Goal: Use online tool/utility: Utilize a website feature to perform a specific function

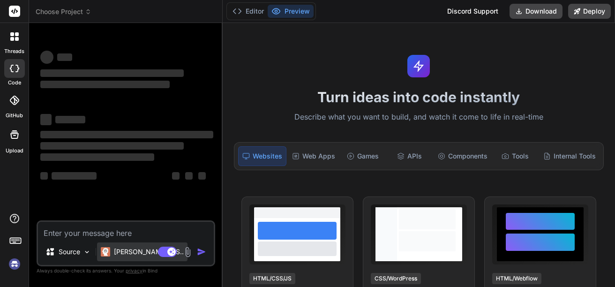
click at [119, 245] on div "[PERSON_NAME] 4 S.." at bounding box center [142, 251] width 90 height 19
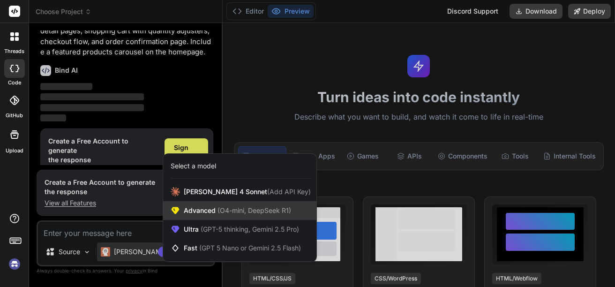
scroll to position [60, 0]
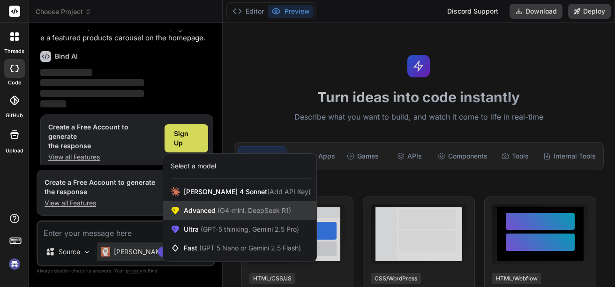
click at [209, 215] on span "Advanced (O4-mini, DeepSeek R1)" at bounding box center [237, 210] width 107 height 9
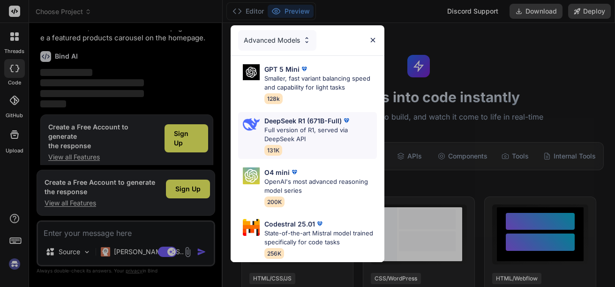
click at [319, 129] on p "Full version of R1, served via DeepSeek API" at bounding box center [320, 135] width 112 height 18
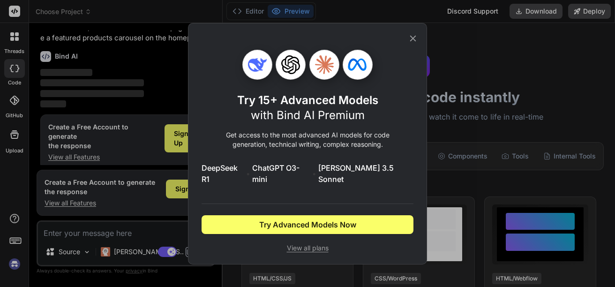
click at [408, 52] on div "Try 15+ Advanced Models with Bind AI Premium Get access to the most advanced AI…" at bounding box center [307, 143] width 212 height 240
click at [415, 44] on icon at bounding box center [412, 38] width 10 height 10
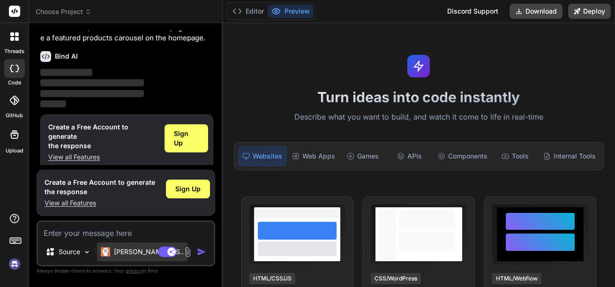
click at [128, 257] on div "[PERSON_NAME] 4 S.." at bounding box center [142, 251] width 90 height 19
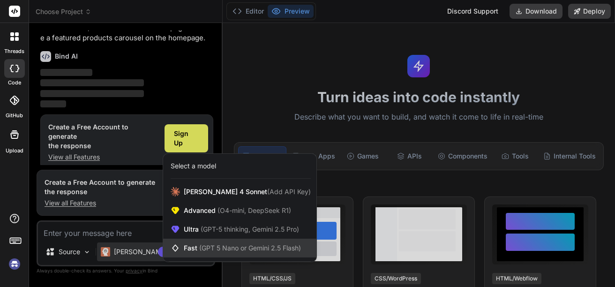
click at [234, 248] on span "(GPT 5 Nano or Gemini 2.5 Flash)" at bounding box center [250, 248] width 102 height 8
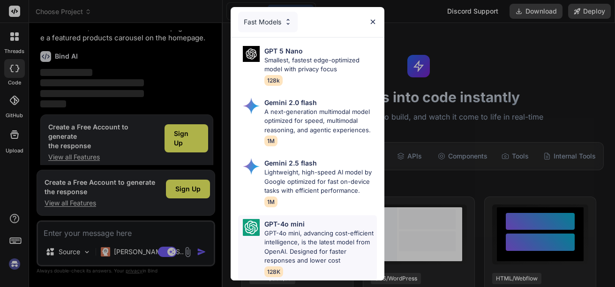
click at [294, 239] on p "GPT-4o mini, advancing cost-efficient intelligence, is the latest model from Op…" at bounding box center [320, 247] width 112 height 37
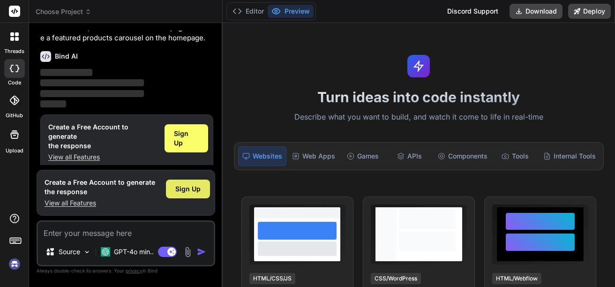
click at [182, 187] on span "Sign Up" at bounding box center [187, 188] width 25 height 9
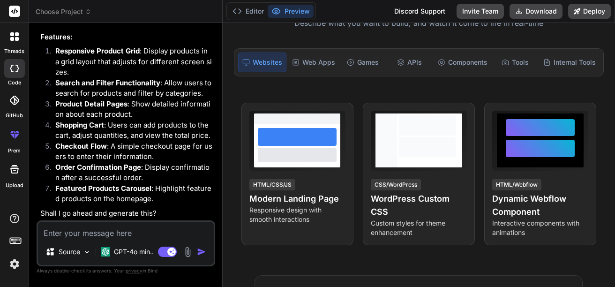
scroll to position [232, 0]
type textarea "x"
click at [159, 233] on textarea at bounding box center [126, 230] width 176 height 17
type textarea "Y"
type textarea "x"
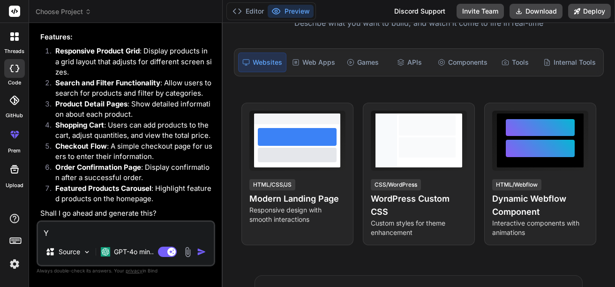
type textarea "Ye"
type textarea "x"
type textarea "Yes"
type textarea "x"
type textarea "Yes"
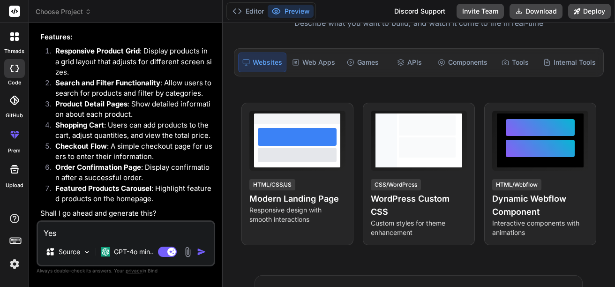
type textarea "x"
type textarea "Yes"
click at [203, 250] on img "button" at bounding box center [201, 251] width 9 height 9
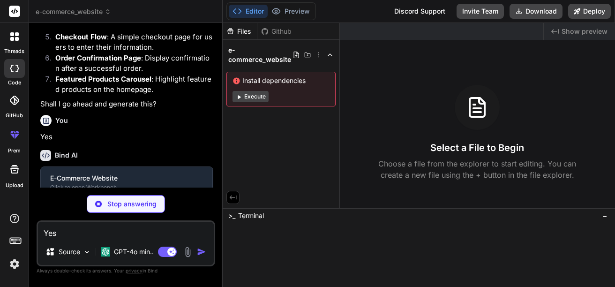
scroll to position [329, 0]
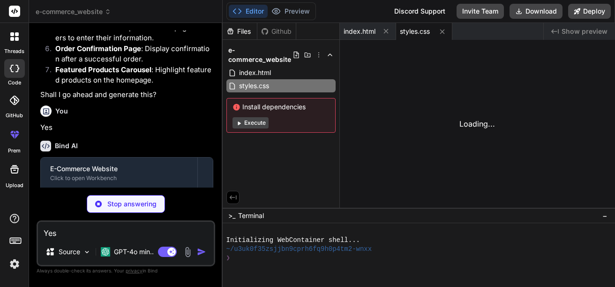
click at [249, 123] on button "Execute" at bounding box center [250, 122] width 36 height 11
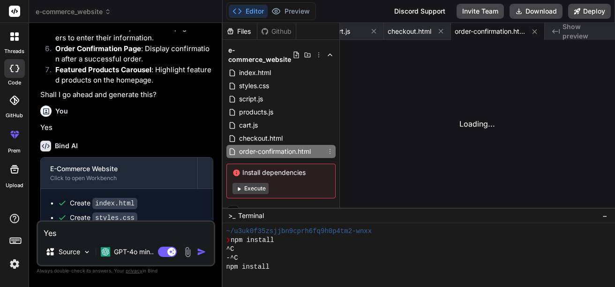
scroll to position [80, 0]
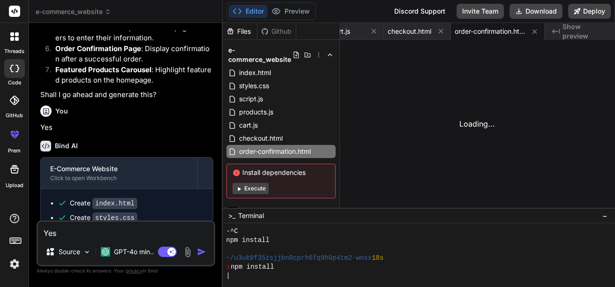
click at [244, 193] on button "Execute" at bounding box center [250, 188] width 36 height 11
click at [262, 186] on button "Execute" at bounding box center [250, 188] width 36 height 11
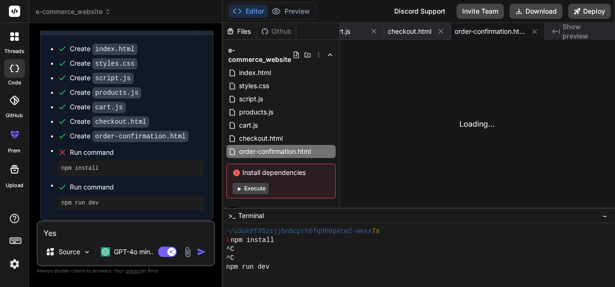
scroll to position [504, 0]
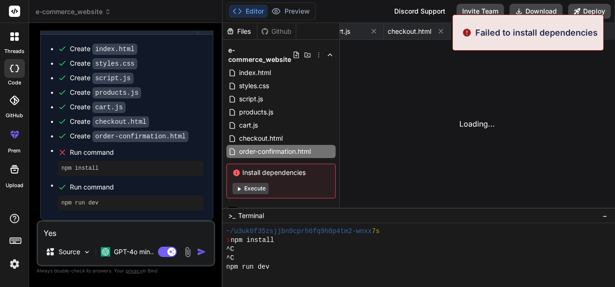
click at [250, 182] on div "Install dependencies Execute" at bounding box center [280, 180] width 109 height 35
click at [251, 191] on button "Execute" at bounding box center [250, 188] width 36 height 11
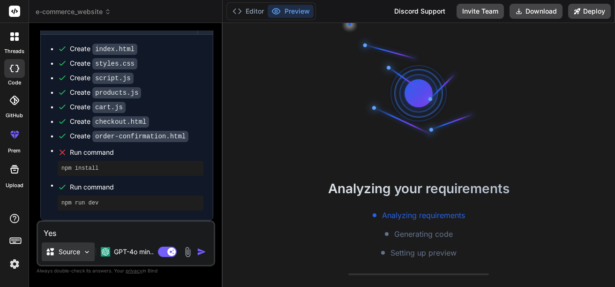
click at [72, 251] on p "Source" at bounding box center [70, 251] width 22 height 9
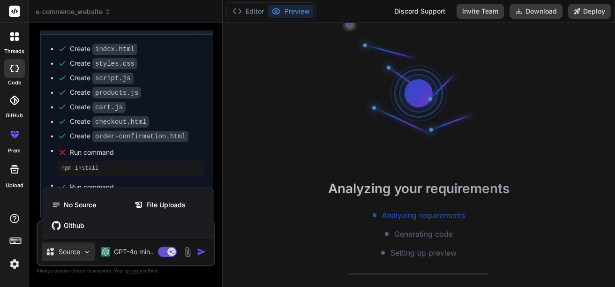
click at [86, 250] on div at bounding box center [307, 143] width 615 height 287
type textarea "x"
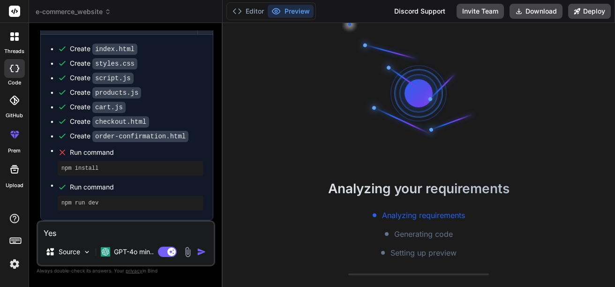
click at [104, 18] on header "e-commerce_website Created with Pixso." at bounding box center [125, 11] width 193 height 23
click at [113, 13] on div "e-commerce_website" at bounding box center [126, 11] width 180 height 9
click at [103, 9] on span "e-commerce_website" at bounding box center [73, 11] width 75 height 9
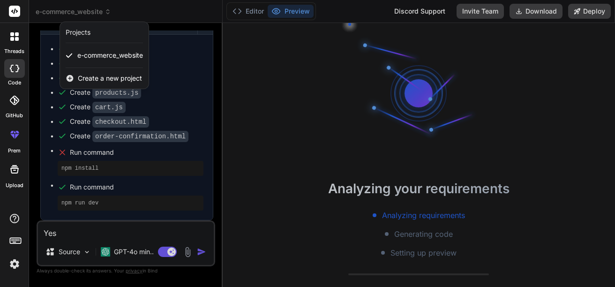
click at [67, 78] on icon at bounding box center [70, 78] width 7 height 7
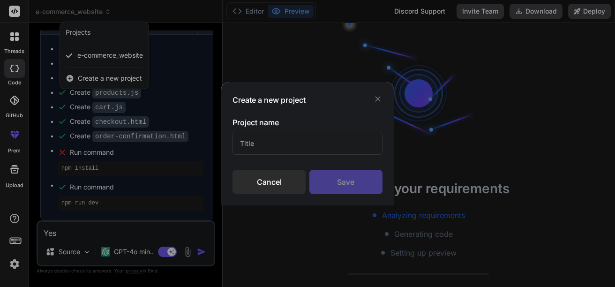
click at [291, 135] on input "text" at bounding box center [306, 143] width 149 height 23
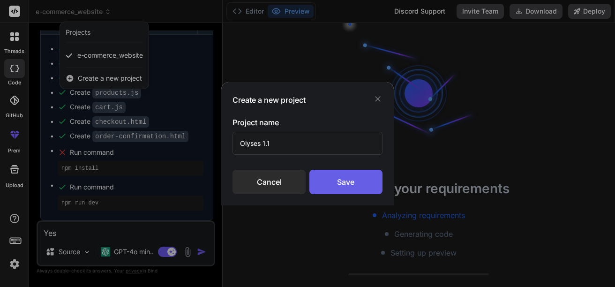
type input "Olyses 1.1"
click at [334, 179] on div "Save" at bounding box center [345, 182] width 73 height 24
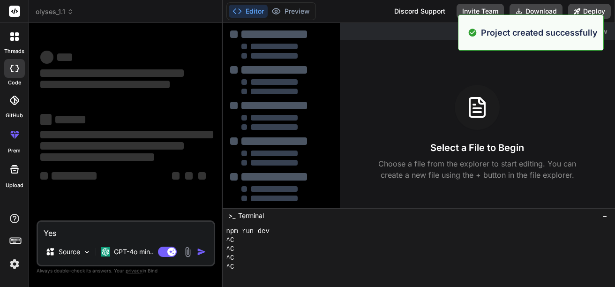
scroll to position [196, 0]
click at [148, 230] on textarea "Yes" at bounding box center [126, 230] width 176 height 17
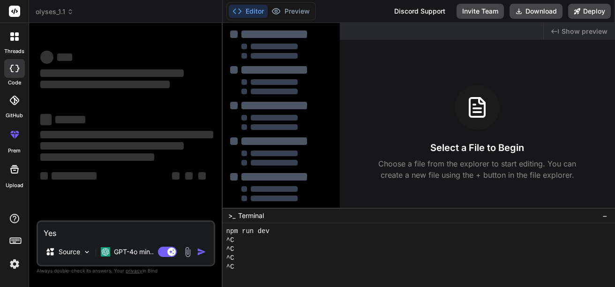
type textarea "x"
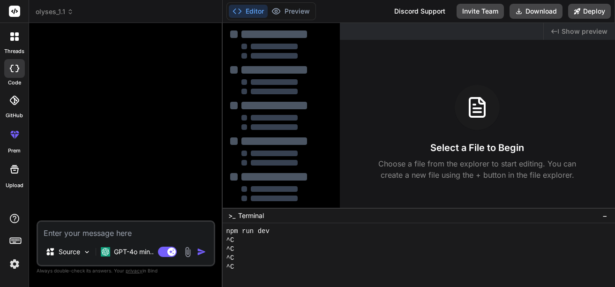
paste textarea "Lorem i dolorsi amet conse adip elit : Seddoe.tem inci'u l etdoloremagna aliqu …"
type textarea "Lorem i dolorsi amet conse adip elit : Seddoe.tem inci'u l etdoloremagna aliqu …"
type textarea "x"
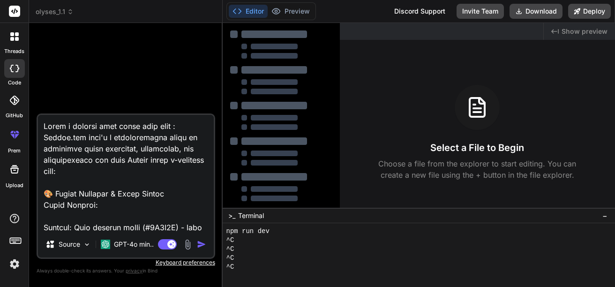
scroll to position [1889, 0]
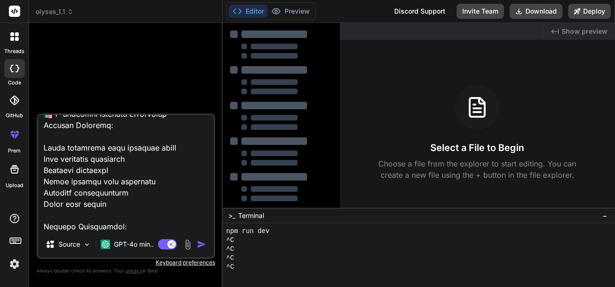
type textarea "Lorem i dolorsi amet conse adip elit : Seddoe.tem inci'u l etdoloremagna aliqu …"
type textarea "x"
click at [177, 227] on textarea at bounding box center [126, 173] width 176 height 116
type textarea "Lorem i dolorsi amet conse adip elit : Seddoe.tem inci'u l etdoloremagna aliqu …"
click at [150, 227] on textarea at bounding box center [126, 173] width 176 height 116
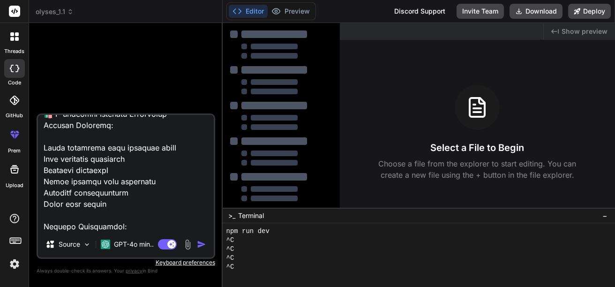
type textarea "x"
type textarea "Lorem i dolorsi amet conse adip elit : Seddoe.tem inci'u l etdoloremagna aliqu …"
type textarea "x"
type textarea "Lorem i dolorsi amet conse adip elit : Seddoe.tem inci'u l etdoloremagna aliqu …"
type textarea "x"
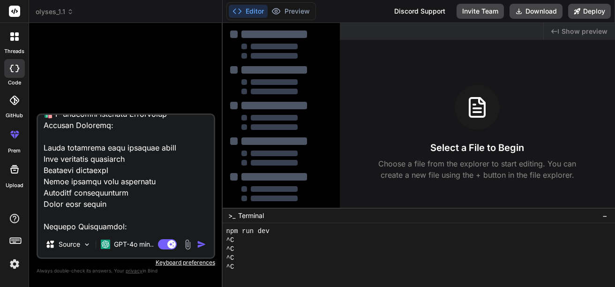
click at [150, 227] on textarea at bounding box center [126, 173] width 176 height 116
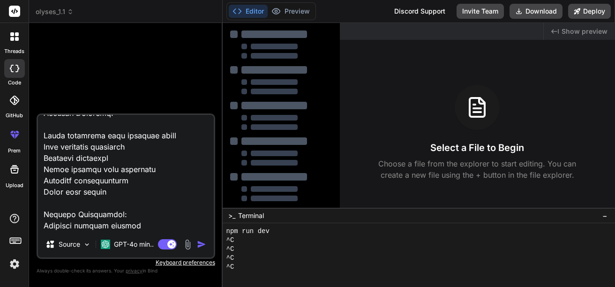
scroll to position [1947, 0]
click at [87, 215] on textarea at bounding box center [126, 173] width 176 height 116
type textarea "Lorem i dolorsi amet conse adip elit : Seddoe.tem inci'u l etdoloremagna aliqu …"
type textarea "x"
type textarea "Lorem i dolorsi amet conse adip elit : Seddoe.tem inci'u l etdoloremagna aliqu …"
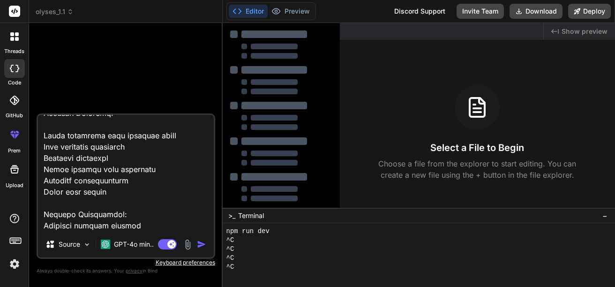
type textarea "x"
type textarea "Lorem i dolorsi amet conse adip elit : Seddoe.tem inci'u l etdoloremagna aliqu …"
type textarea "x"
click at [63, 230] on textarea at bounding box center [126, 173] width 176 height 116
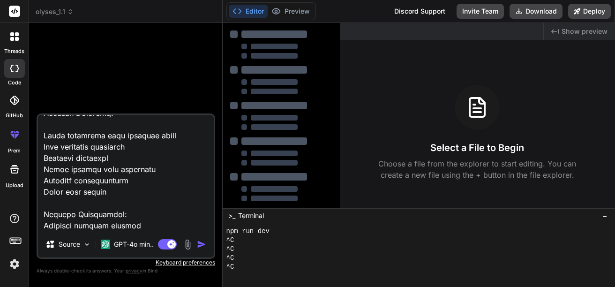
type textarea "Lorem i dolorsi amet conse adip elit : Seddoe.tem inci'u l etdoloremagna aliqu …"
type textarea "x"
paste textarea "(Lore, Ipsumd Sitam, Conse Adi) Elitseddoei tempori (Utlab, Etdol) Magnaali eni…"
type textarea "Lorem i dolorsi amet conse adip elit : Seddoe.tem inci'u l etdoloremagna aliqu …"
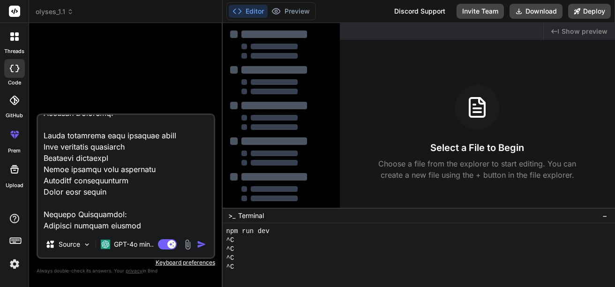
type textarea "x"
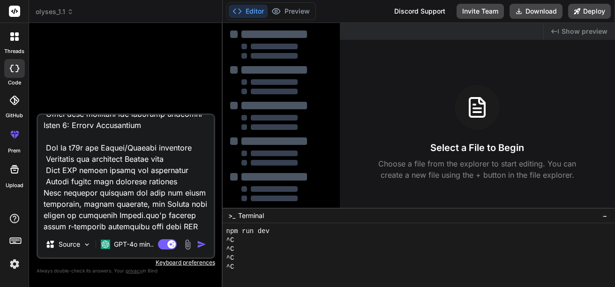
type textarea "Lorem i dolorsi amet conse adip elit : Seddoe.tem inci'u l etdoloremagna aliqu …"
click at [197, 242] on img "button" at bounding box center [201, 243] width 9 height 9
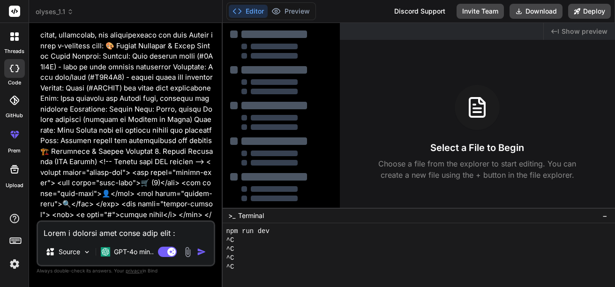
scroll to position [47, 0]
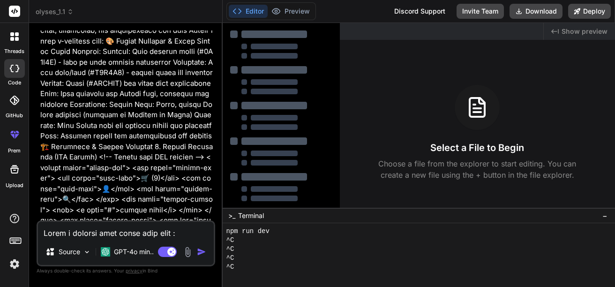
click at [199, 252] on img "button" at bounding box center [201, 251] width 9 height 9
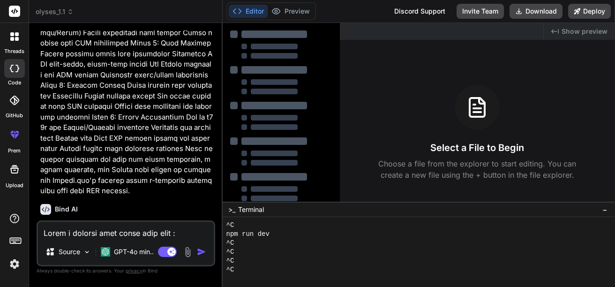
scroll to position [194, 0]
type textarea "x"
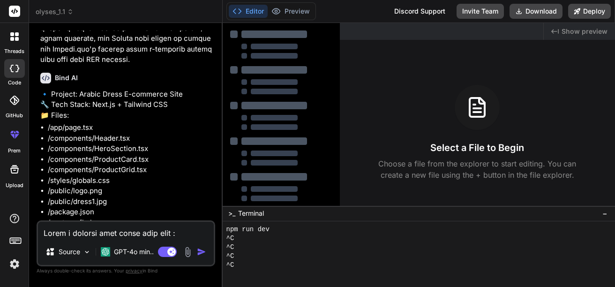
scroll to position [1032, 0]
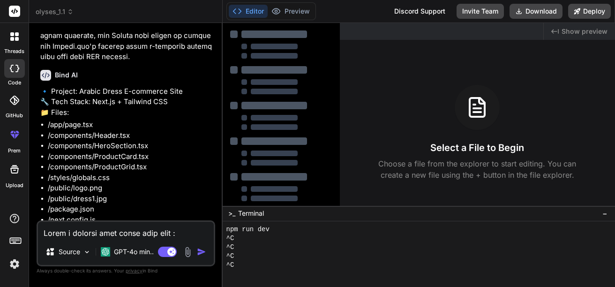
click at [151, 230] on textarea at bounding box center [126, 230] width 176 height 17
type textarea "L"
type textarea "x"
type textarea "Le"
type textarea "x"
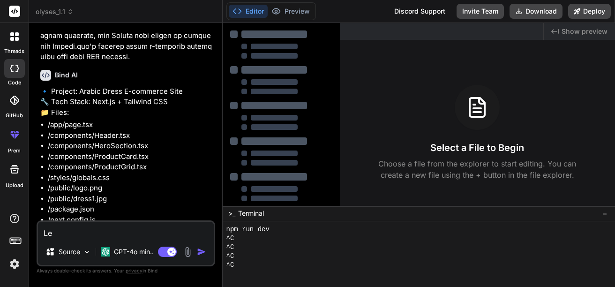
type textarea "Let"
type textarea "x"
type textarea "Let'"
type textarea "x"
type textarea "Let's"
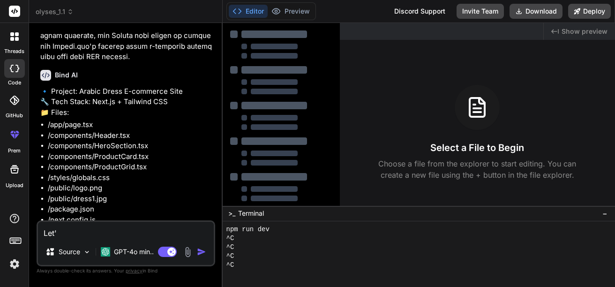
type textarea "x"
type textarea "Let's"
type textarea "x"
type textarea "Let's r"
type textarea "x"
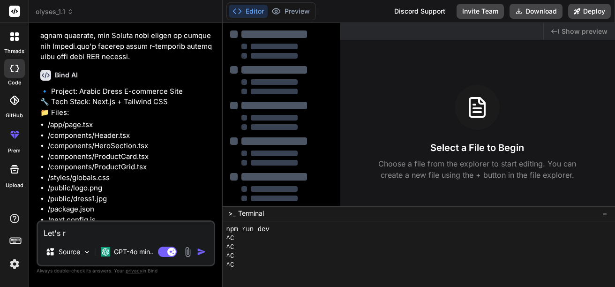
type textarea "Let's ro"
type textarea "x"
type textarea "Let's roc"
type textarea "x"
type textarea "Let's rock"
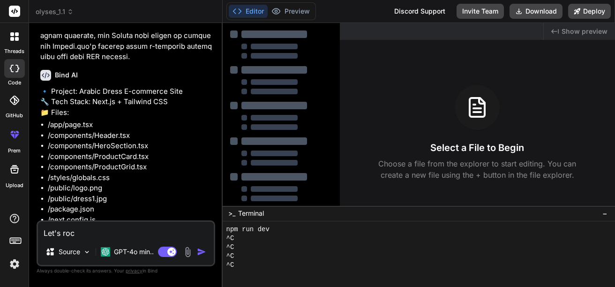
type textarea "x"
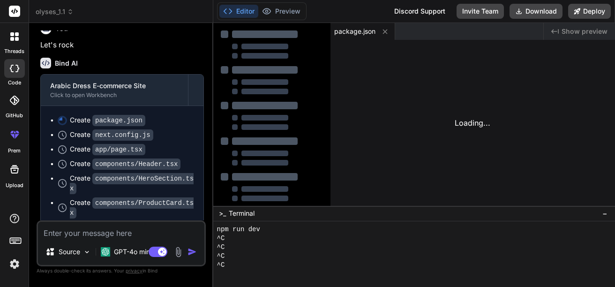
scroll to position [1307, 0]
drag, startPoint x: 222, startPoint y: 149, endPoint x: 193, endPoint y: 136, distance: 31.2
click at [193, 136] on div "Bind AI Web Search Created with Pixso. Code Generator You Bind AI 🔹 Project: Ar…" at bounding box center [121, 155] width 184 height 264
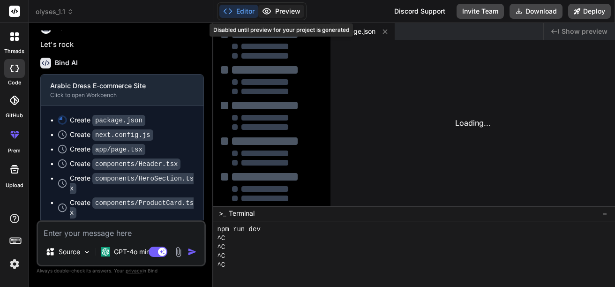
type textarea "x"
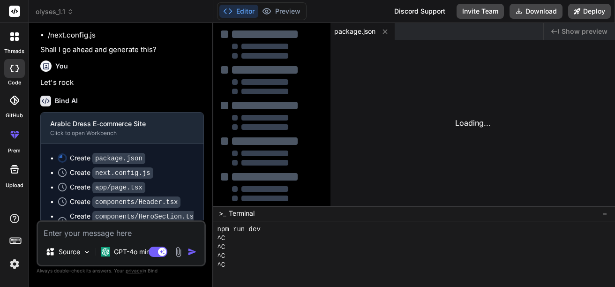
scroll to position [1214, 0]
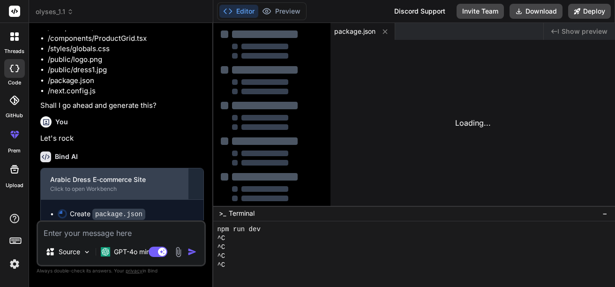
click at [86, 185] on div "Click to open Workbench" at bounding box center [114, 188] width 129 height 7
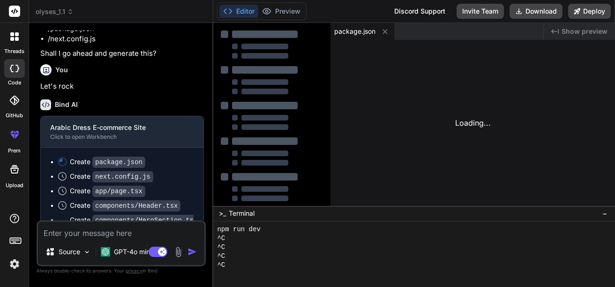
scroll to position [1260, 0]
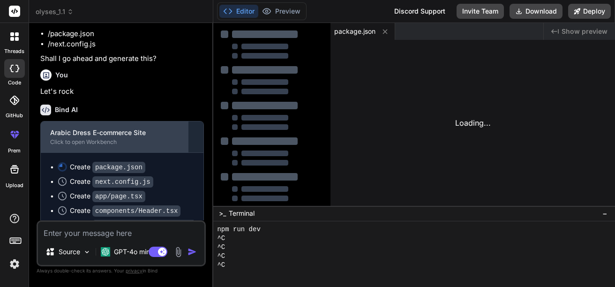
click at [109, 125] on div "Arabic Dress E-commerce Site Click to open Workbench" at bounding box center [115, 136] width 148 height 31
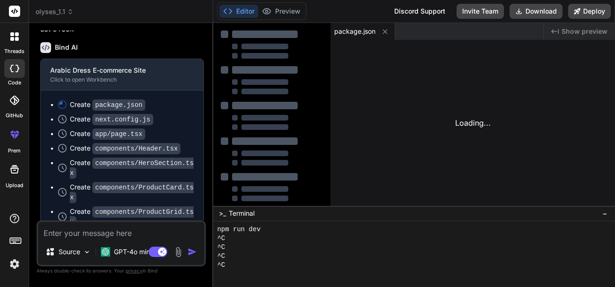
scroll to position [1307, 0]
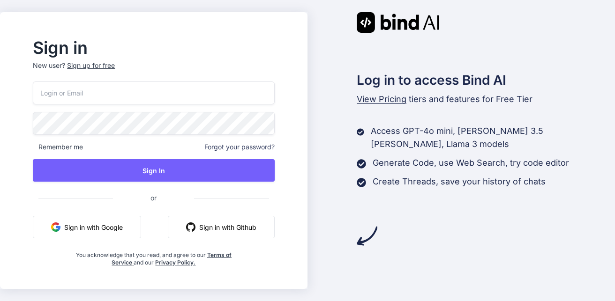
click at [132, 231] on button "Sign in with Google" at bounding box center [87, 227] width 108 height 22
